Goal: Task Accomplishment & Management: Manage account settings

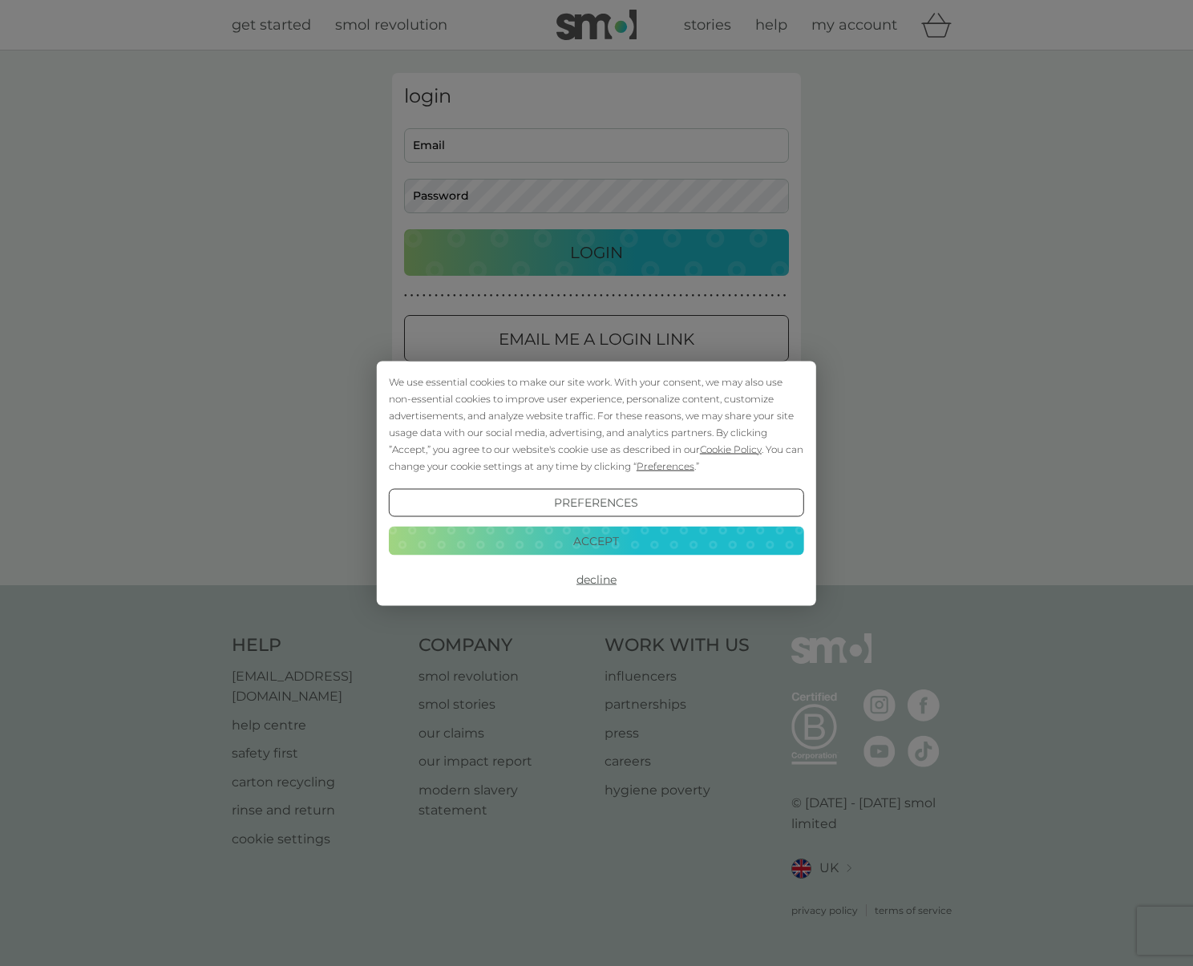
click at [591, 540] on button "Accept" at bounding box center [596, 541] width 415 height 29
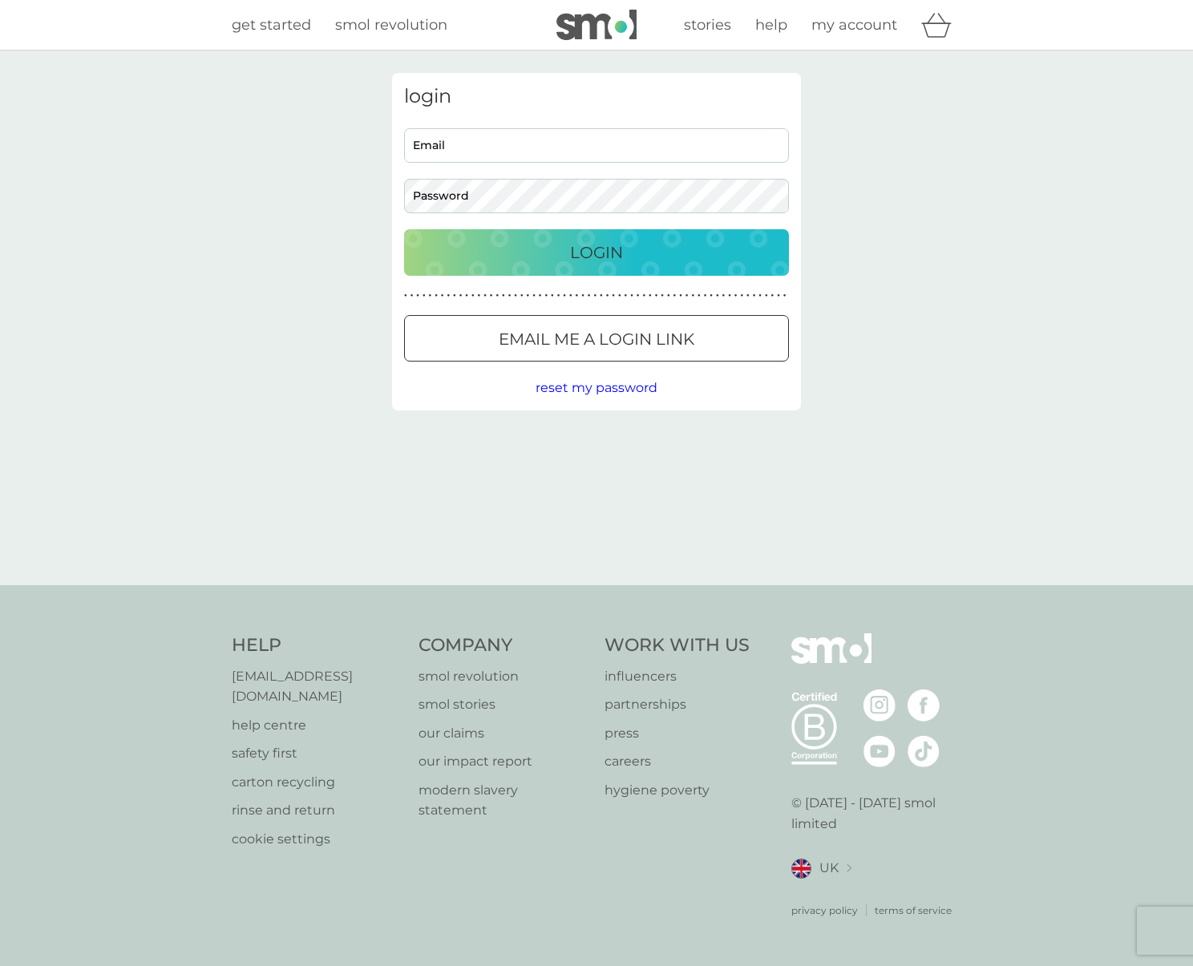
click at [490, 141] on input "Email" at bounding box center [596, 145] width 385 height 34
type input "[EMAIL_ADDRESS][DOMAIN_NAME]"
click at [633, 346] on p "Email me a login link" at bounding box center [597, 339] width 196 height 26
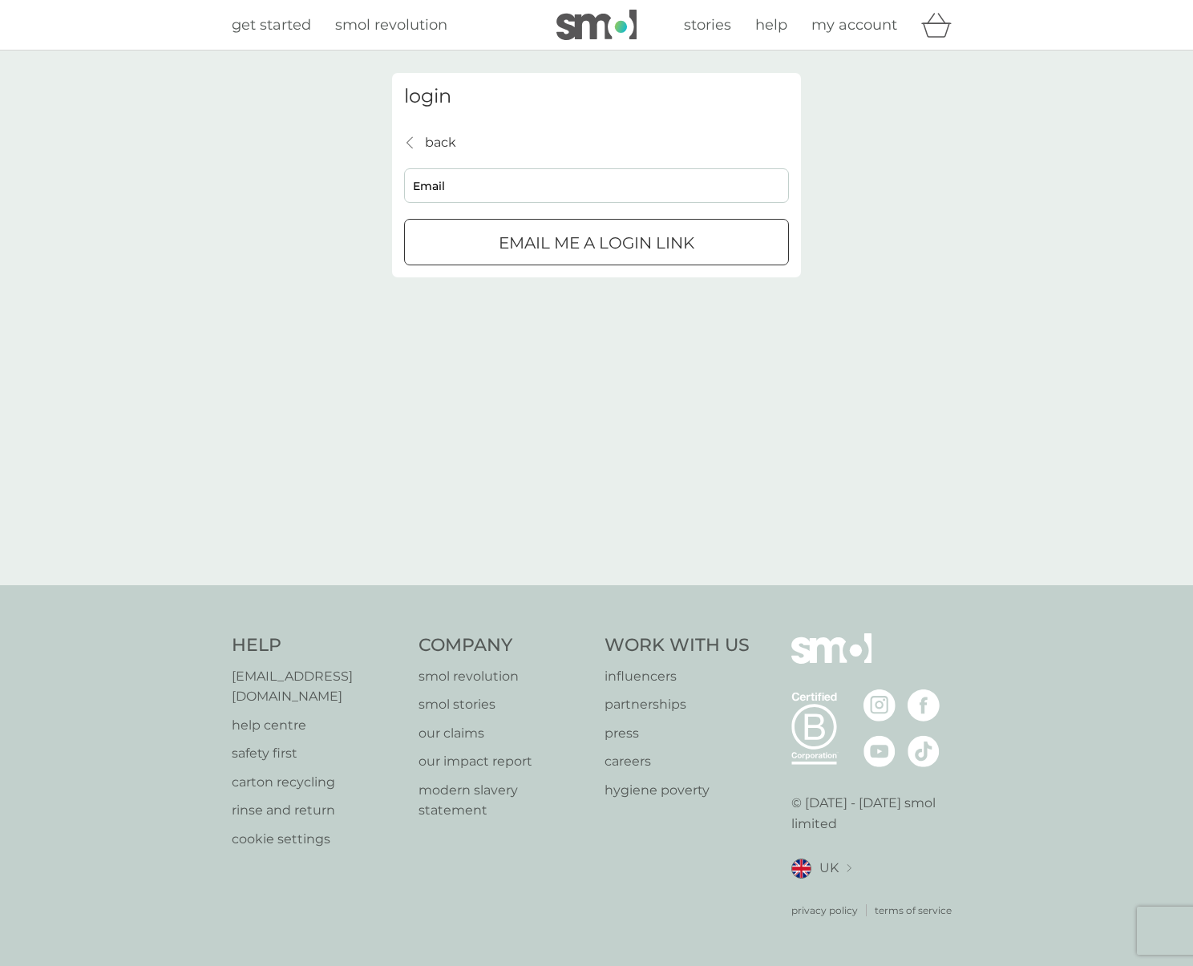
click at [496, 193] on input "Email" at bounding box center [596, 185] width 385 height 34
type input "[EMAIL_ADDRESS][DOMAIN_NAME]"
click at [565, 237] on p "Email me a login link" at bounding box center [597, 243] width 196 height 26
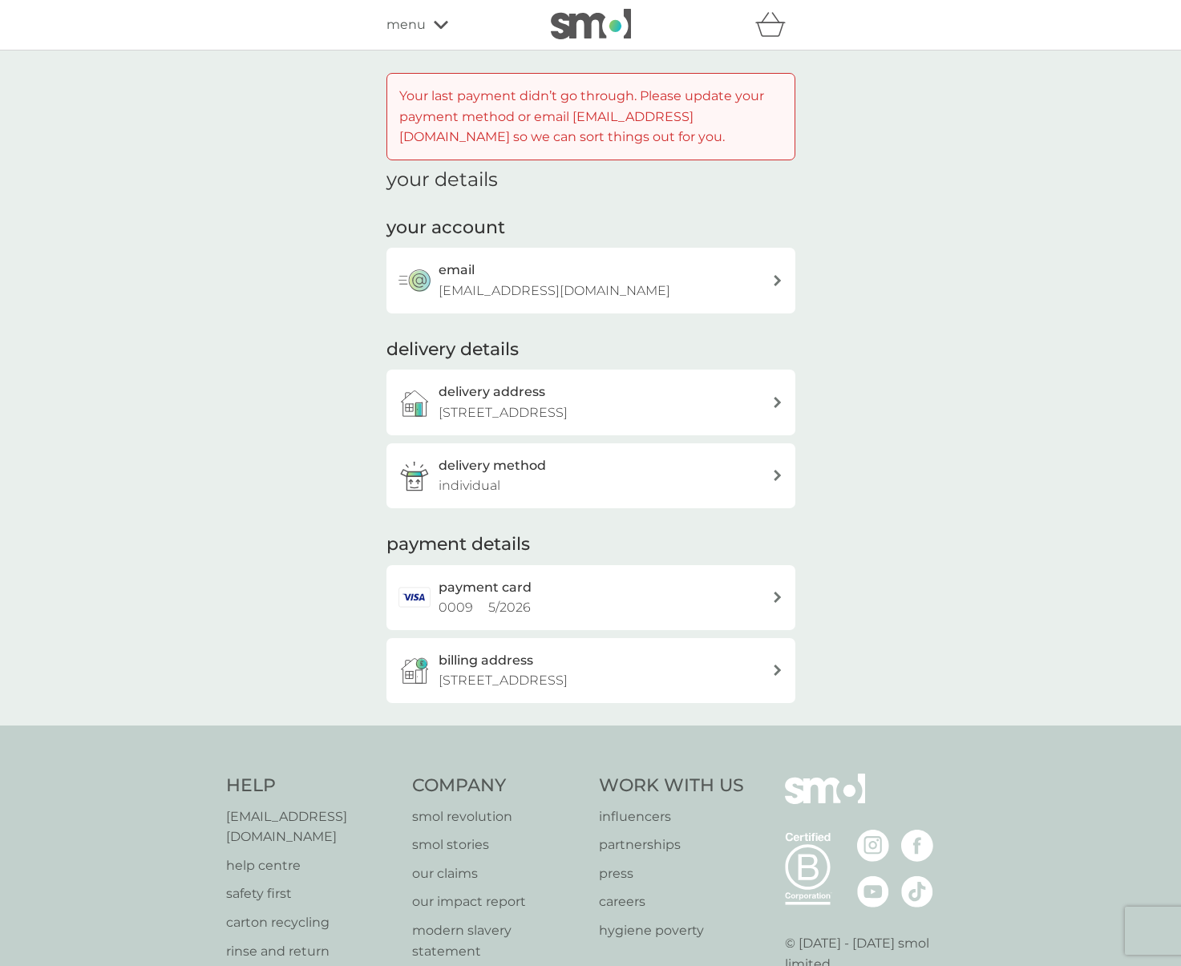
click at [448, 22] on div "menu" at bounding box center [455, 24] width 136 height 21
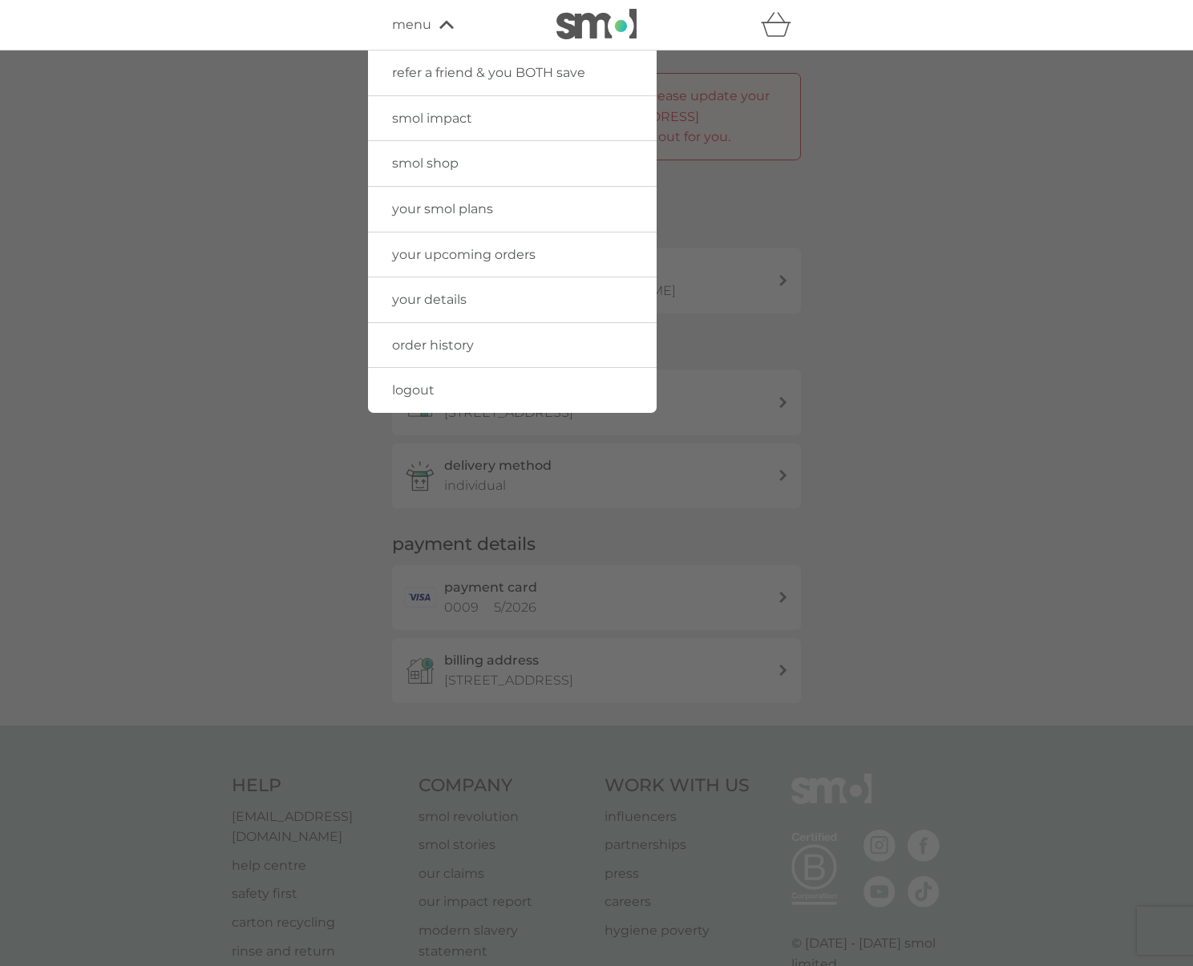
click at [416, 260] on span "your upcoming orders" at bounding box center [464, 254] width 144 height 15
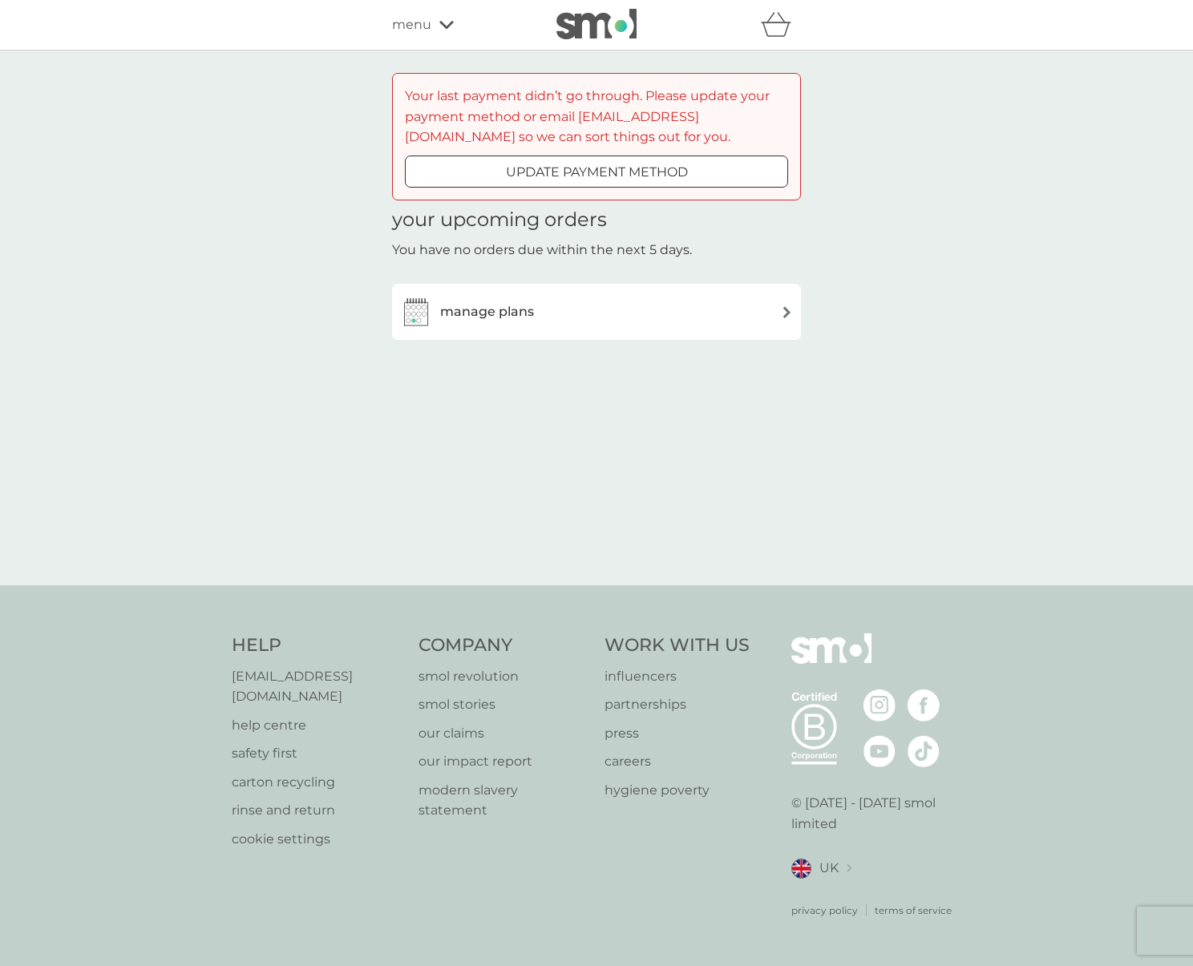
click at [513, 313] on h3 "manage plans" at bounding box center [487, 312] width 94 height 21
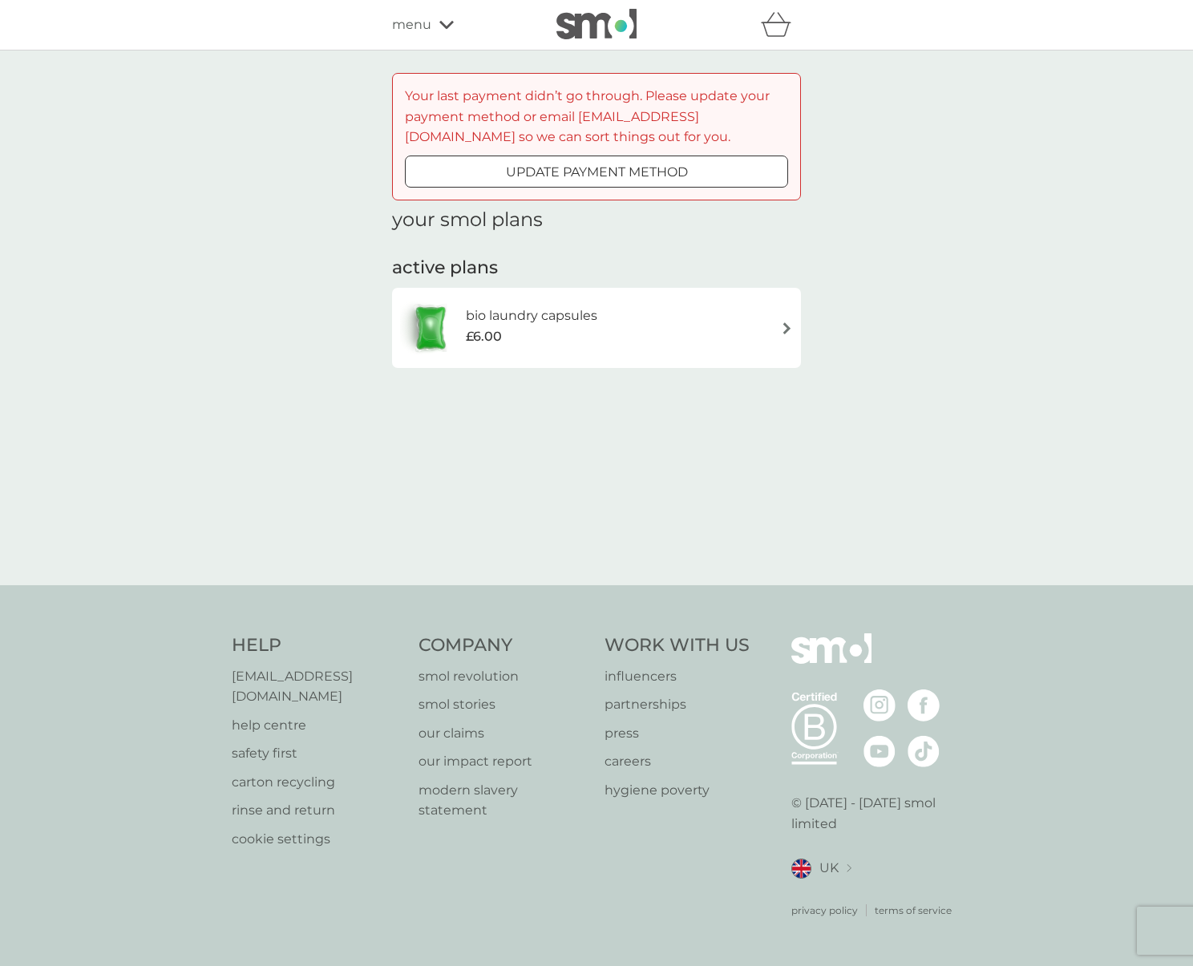
click at [618, 326] on div "bio laundry capsules £6.00" at bounding box center [596, 328] width 393 height 56
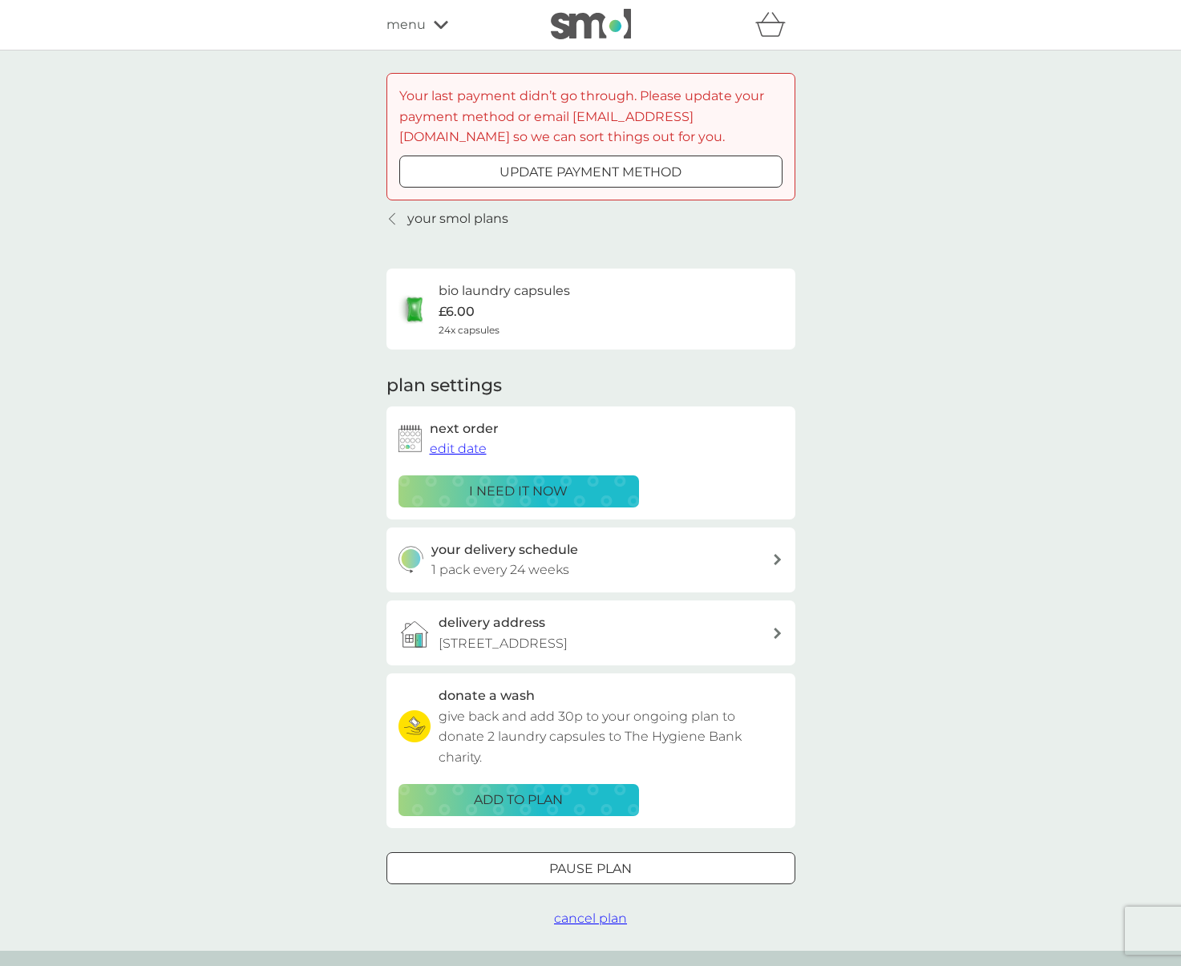
click at [601, 874] on div at bounding box center [591, 869] width 58 height 17
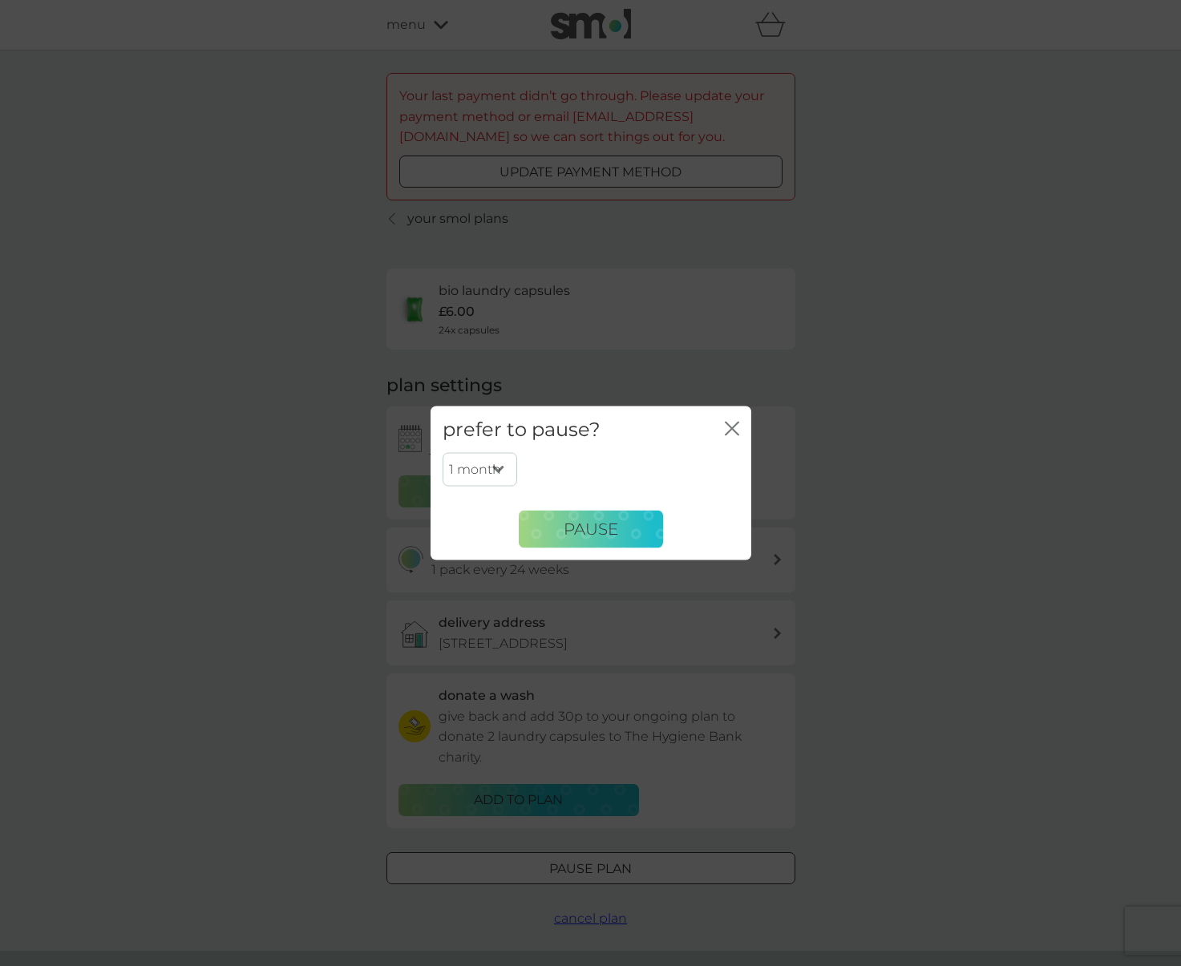
click at [504, 469] on select "1 month 2 months 3 months 4 months 5 months 6 months" at bounding box center [480, 470] width 75 height 34
select select "4"
click at [575, 537] on span "Pause" at bounding box center [591, 529] width 55 height 19
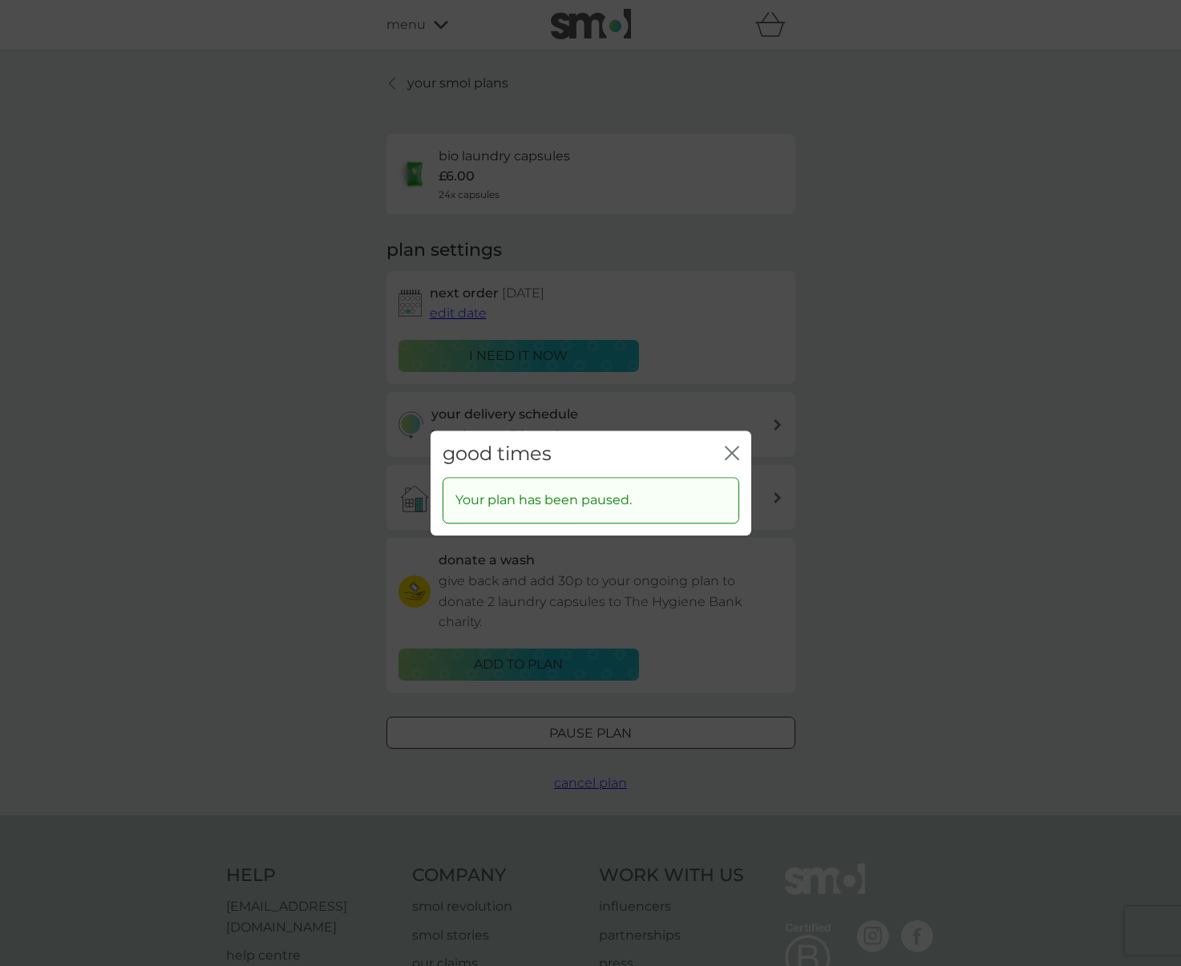
click at [736, 451] on icon "close" at bounding box center [732, 453] width 14 height 14
